Goal: Task Accomplishment & Management: Complete application form

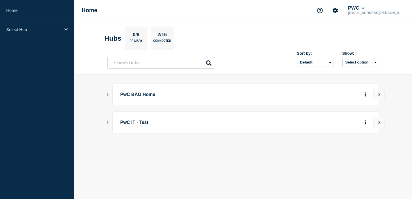
click at [127, 98] on p "PwC BAO Home" at bounding box center [198, 95] width 156 height 10
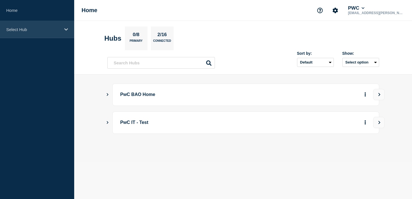
click at [47, 28] on p "Select Hub" at bounding box center [33, 29] width 54 height 5
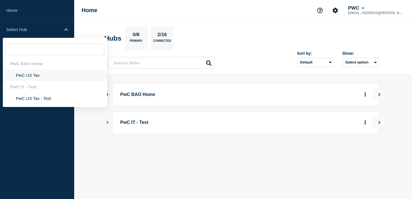
click at [23, 75] on li "PwC US Tax" at bounding box center [55, 76] width 104 height 12
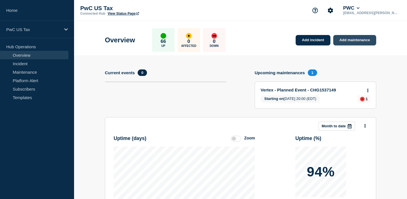
click at [358, 41] on link "Add maintenance" at bounding box center [355, 40] width 43 height 10
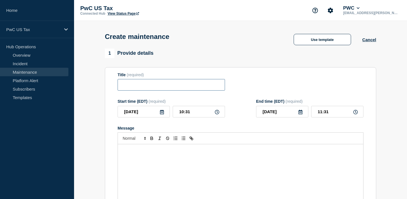
click at [151, 87] on input "Title" at bounding box center [171, 85] width 107 height 12
click at [335, 42] on button "Use template" at bounding box center [322, 39] width 57 height 11
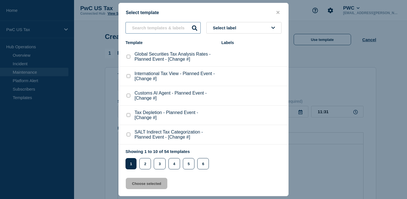
click at [155, 32] on input "text" at bounding box center [163, 28] width 75 height 12
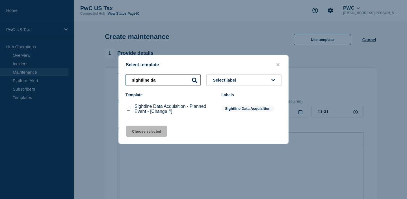
type input "sightline da"
click at [278, 63] on icon "close button" at bounding box center [278, 65] width 3 height 5
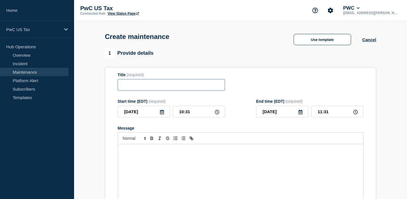
click at [176, 85] on input "Title" at bounding box center [171, 85] width 107 height 12
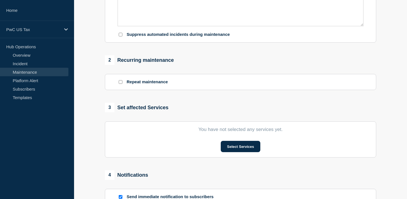
scroll to position [255, 0]
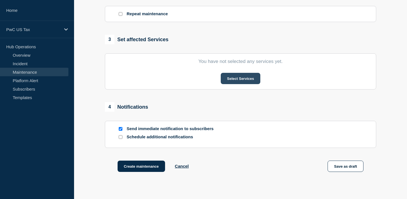
click at [249, 83] on button "Select Services" at bounding box center [240, 78] width 39 height 11
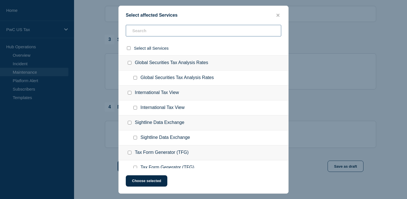
click at [177, 34] on input "text" at bounding box center [204, 31] width 156 height 12
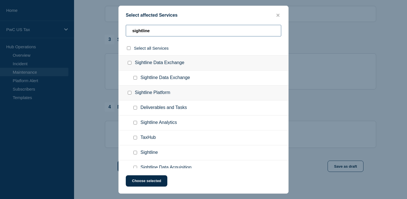
type input "sightline"
click at [128, 64] on input "Sightline Data Exchange checkbox" at bounding box center [130, 63] width 4 height 4
checkbox input "true"
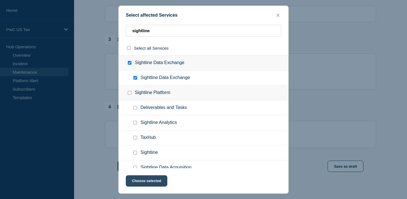
click at [150, 183] on button "Choose selected" at bounding box center [147, 181] width 42 height 11
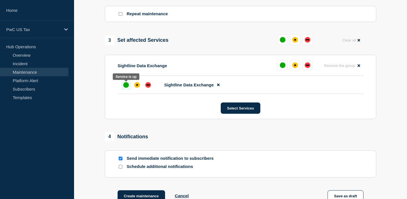
click at [126, 88] on div "up" at bounding box center [126, 85] width 6 height 6
click at [119, 161] on input "Send immediate notification to subscribers" at bounding box center [121, 159] width 4 height 4
checkbox input "false"
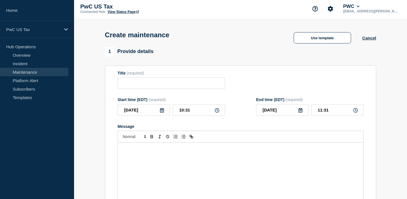
scroll to position [0, 0]
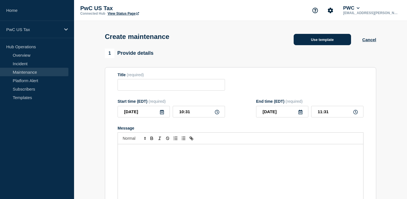
click at [302, 43] on button "Use template" at bounding box center [322, 39] width 57 height 11
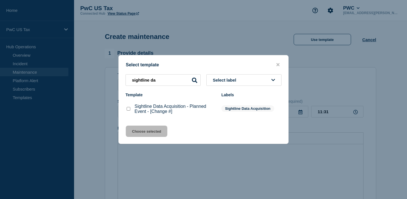
click at [127, 110] on checkbox"] "Sightline Data Acquisition - Planned Event - [Change #] checkbox" at bounding box center [129, 109] width 4 height 4
checkbox checkbox"] "true"
click at [143, 131] on button "Choose selected" at bounding box center [147, 131] width 42 height 11
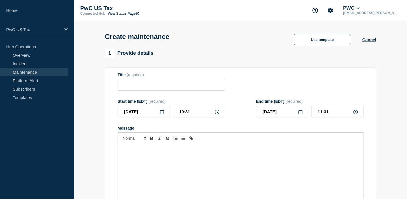
type input "Sightline Data Acquisition - Planned Event - [Change #]"
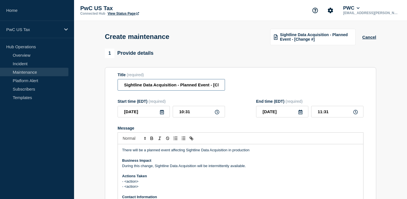
click at [207, 86] on input "Sightline Data Acquisition - Planned Event - [Change #]" at bounding box center [171, 85] width 107 height 12
click at [339, 36] on span "Sightline Data Acquisition - Planned Event - [Change #]" at bounding box center [316, 37] width 72 height 9
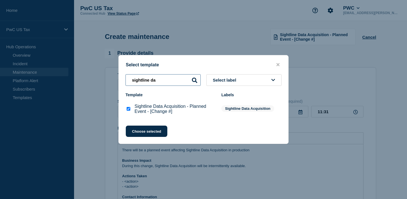
click at [182, 81] on input "sightline da" at bounding box center [163, 80] width 75 height 12
drag, startPoint x: 121, startPoint y: 74, endPoint x: 93, endPoint y: 71, distance: 27.9
click at [93, 71] on div "Select template sightline da Select label Template Labels Sightline Data Acquis…" at bounding box center [203, 99] width 407 height 199
checkbox input "true"
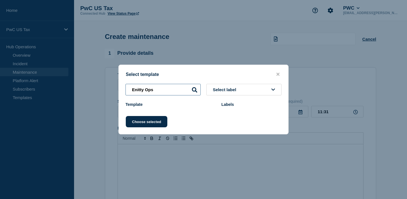
click at [140, 90] on input "Enitty Ops" at bounding box center [163, 90] width 75 height 12
drag, startPoint x: 138, startPoint y: 91, endPoint x: 143, endPoint y: 91, distance: 4.8
click at [139, 91] on input "Enitity Ops" at bounding box center [163, 90] width 75 height 12
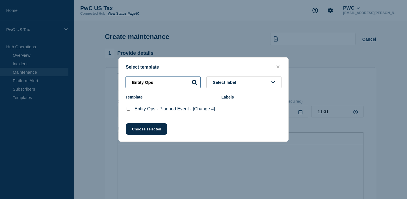
type input "Entity Ops"
click at [128, 110] on checkbox"] "Entity Ops - Planned Event - [Change #] checkbox" at bounding box center [129, 109] width 4 height 4
checkbox checkbox"] "true"
click at [145, 126] on div "Select template Entity Ops Select label Template Labels Entity Ops - Planned Ev…" at bounding box center [204, 99] width 170 height 85
click at [145, 131] on button "Choose selected" at bounding box center [147, 129] width 42 height 11
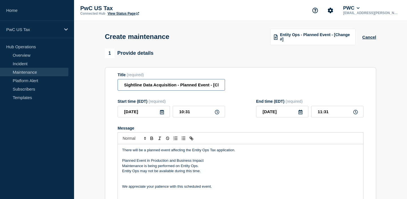
click at [182, 86] on input "Sightline Data Acquisition - Planned Event - [Change #]" at bounding box center [171, 85] width 107 height 12
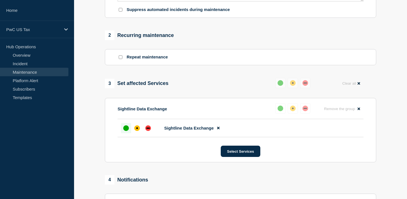
scroll to position [226, 0]
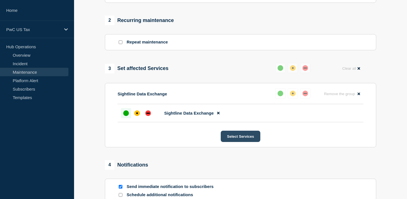
click at [243, 136] on button "Select Services" at bounding box center [240, 136] width 39 height 11
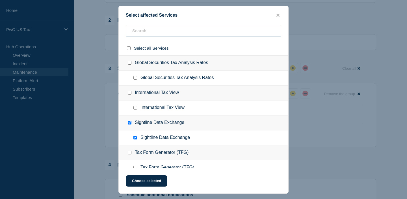
click at [158, 28] on input "text" at bounding box center [204, 31] width 156 height 12
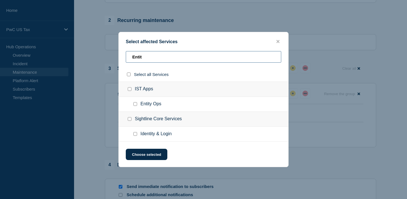
type input "Entit"
click at [96, 86] on div at bounding box center [203, 99] width 407 height 199
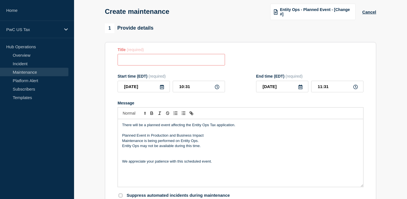
scroll to position [0, 0]
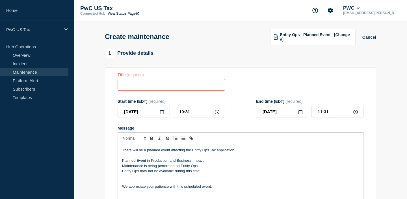
click at [147, 84] on input "Title" at bounding box center [171, 85] width 107 height 12
click at [288, 40] on span "Entity Ops - Planned Event - [Change #]" at bounding box center [316, 37] width 72 height 9
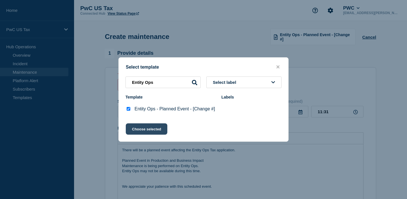
click at [148, 131] on button "Choose selected" at bounding box center [147, 129] width 42 height 11
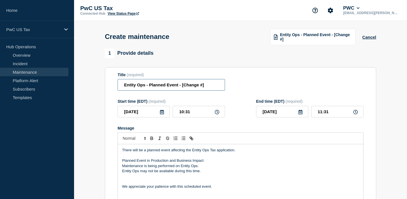
drag, startPoint x: 182, startPoint y: 85, endPoint x: 204, endPoint y: 84, distance: 21.5
click at [204, 84] on input "Entity Ops - Planned Event - [Change #]" at bounding box center [171, 85] width 107 height 12
paste input "CHG1539350"
click at [214, 87] on input "Entity Ops - Planned Event - CHG1539350" at bounding box center [171, 85] width 107 height 12
drag, startPoint x: 145, startPoint y: 86, endPoint x: 106, endPoint y: 82, distance: 39.5
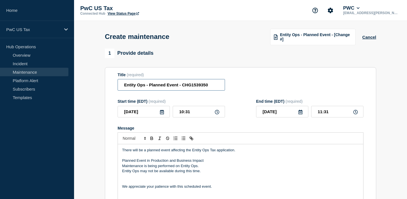
click at [106, 82] on section "Title (required) Entity Ops - Planned Event - CHG1539350 Start time (EDT) (requ…" at bounding box center [241, 148] width 272 height 162
type input "SDE - Planned Event - CHG1539350"
click at [192, 116] on input "10:31" at bounding box center [199, 112] width 52 height 12
drag, startPoint x: 194, startPoint y: 112, endPoint x: 175, endPoint y: 110, distance: 19.0
click at [175, 110] on input "10:31" at bounding box center [199, 112] width 52 height 12
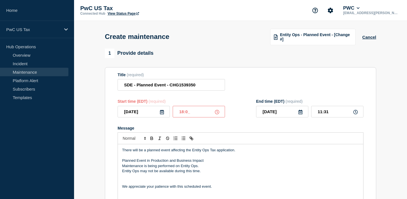
type input "18:00"
type input "19:00"
click at [248, 96] on form "Title (required) SDE - Planned Event - CHG1539350 Start time (EDT) (required) […" at bounding box center [241, 148] width 246 height 151
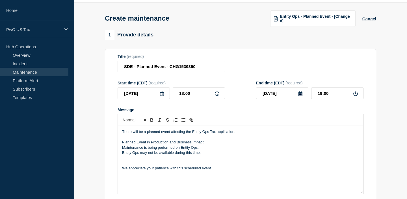
scroll to position [28, 0]
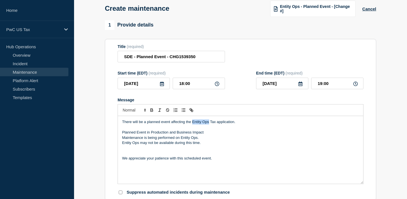
drag, startPoint x: 193, startPoint y: 121, endPoint x: 210, endPoint y: 124, distance: 17.3
click at [210, 124] on p "There will be a planned event affecting the Entity Ops Tax application." at bounding box center [240, 122] width 237 height 5
click at [212, 135] on p "Planned Event in Production and Business Impact" at bounding box center [240, 132] width 237 height 5
drag, startPoint x: 204, startPoint y: 144, endPoint x: 104, endPoint y: 143, distance: 99.9
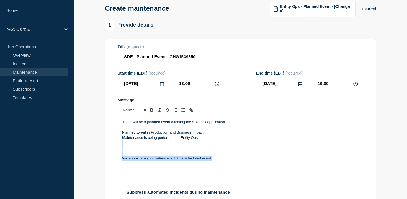
drag, startPoint x: 218, startPoint y: 160, endPoint x: 125, endPoint y: 143, distance: 94.8
click at [125, 143] on div "There will be a planned event affecting the SDE Tax application. Planned Event …" at bounding box center [241, 150] width 246 height 68
click at [150, 150] on p "Message" at bounding box center [240, 148] width 237 height 5
drag, startPoint x: 181, startPoint y: 138, endPoint x: 198, endPoint y: 141, distance: 17.0
click at [198, 141] on p "Maintenance is being performed on Entity Ops." at bounding box center [240, 137] width 237 height 5
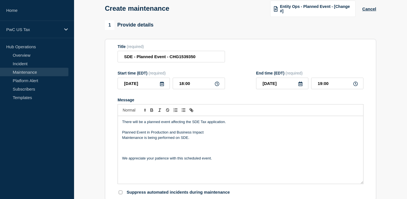
click at [214, 143] on p "Message" at bounding box center [240, 143] width 237 height 5
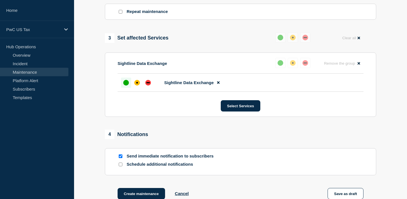
scroll to position [311, 0]
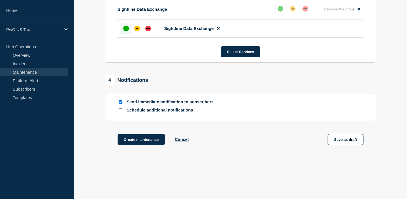
click at [120, 104] on input "Send immediate notification to subscribers" at bounding box center [121, 102] width 4 height 4
checkbox input "false"
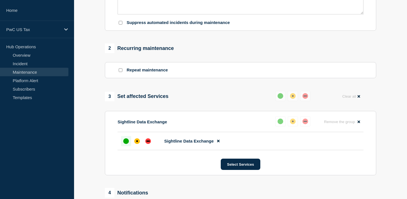
scroll to position [198, 0]
click at [123, 145] on div at bounding box center [126, 142] width 10 height 10
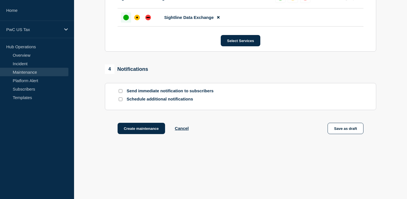
scroll to position [324, 0]
click at [134, 128] on button "Create maintenance" at bounding box center [142, 128] width 48 height 11
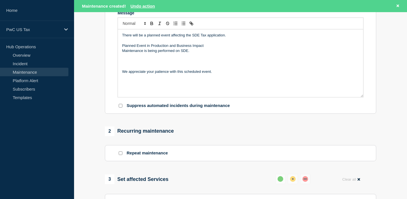
scroll to position [53, 0]
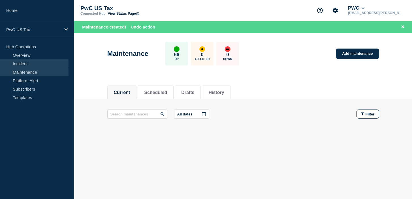
click at [26, 62] on link "Incident" at bounding box center [34, 63] width 68 height 8
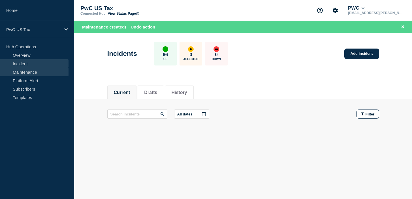
click at [27, 70] on link "Maintenance" at bounding box center [34, 72] width 68 height 8
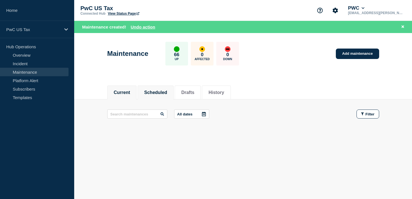
click at [167, 90] on button "Scheduled" at bounding box center [155, 92] width 23 height 5
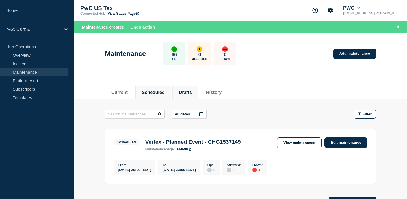
drag, startPoint x: 180, startPoint y: 91, endPoint x: 188, endPoint y: 90, distance: 8.0
click at [181, 90] on li "Drafts" at bounding box center [186, 93] width 26 height 14
click at [192, 90] on button "Drafts" at bounding box center [185, 92] width 13 height 5
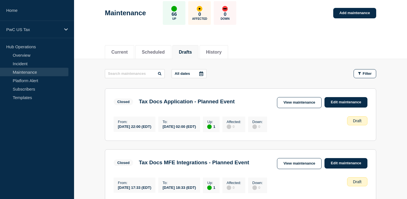
scroll to position [28, 0]
click at [157, 50] on button "Scheduled" at bounding box center [153, 52] width 23 height 5
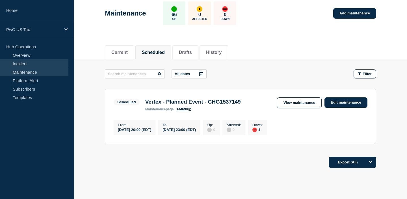
click at [29, 61] on link "Incident" at bounding box center [34, 63] width 68 height 8
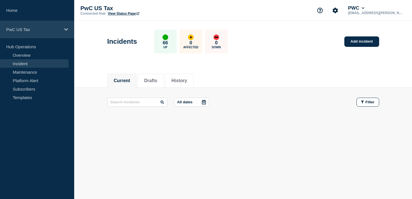
click at [37, 33] on div "PwC US Tax" at bounding box center [37, 29] width 74 height 17
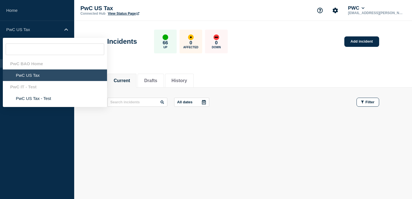
click at [33, 76] on li "PwC US Tax" at bounding box center [55, 76] width 104 height 12
click at [168, 78] on ul "Current Drafts History" at bounding box center [150, 81] width 87 height 14
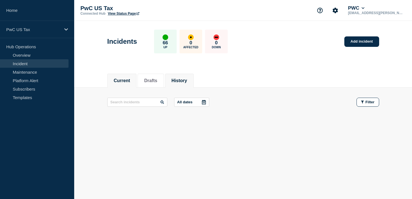
click at [187, 78] on button "History" at bounding box center [179, 80] width 16 height 5
click at [157, 80] on button "Drafts" at bounding box center [150, 80] width 13 height 5
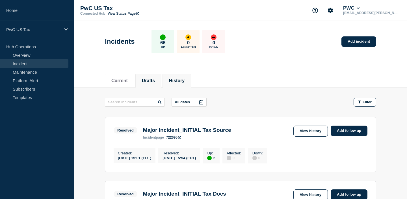
click at [146, 78] on button "Drafts" at bounding box center [148, 80] width 13 height 5
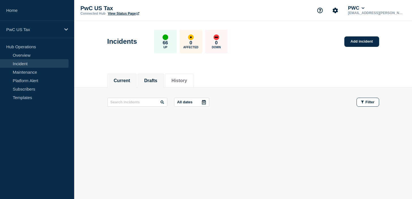
click at [122, 80] on button "Current" at bounding box center [122, 80] width 16 height 5
click at [27, 65] on link "Incident" at bounding box center [34, 63] width 68 height 8
click at [25, 55] on link "Overview" at bounding box center [34, 55] width 68 height 8
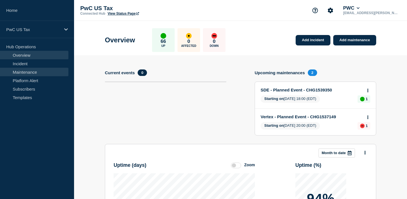
click at [37, 73] on link "Maintenance" at bounding box center [34, 72] width 68 height 8
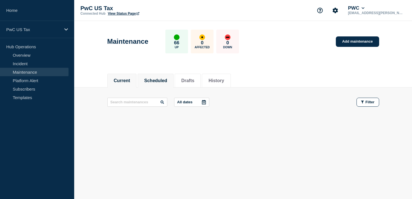
click at [165, 78] on button "Scheduled" at bounding box center [155, 80] width 23 height 5
